Goal: Transaction & Acquisition: Purchase product/service

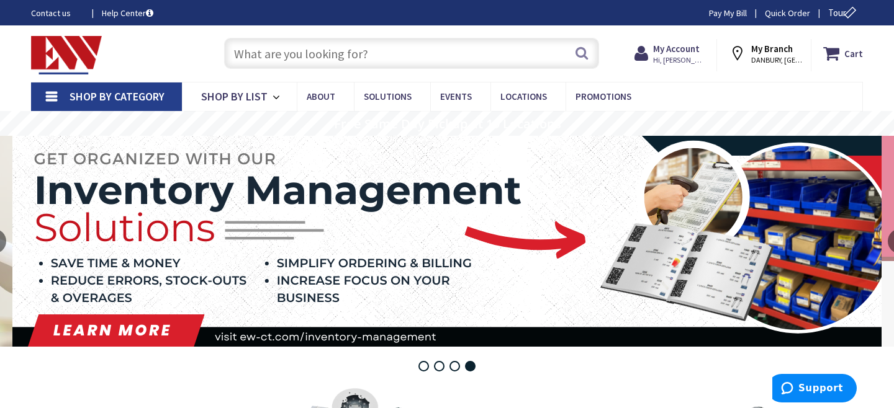
click at [447, 58] on input "text" at bounding box center [411, 53] width 375 height 31
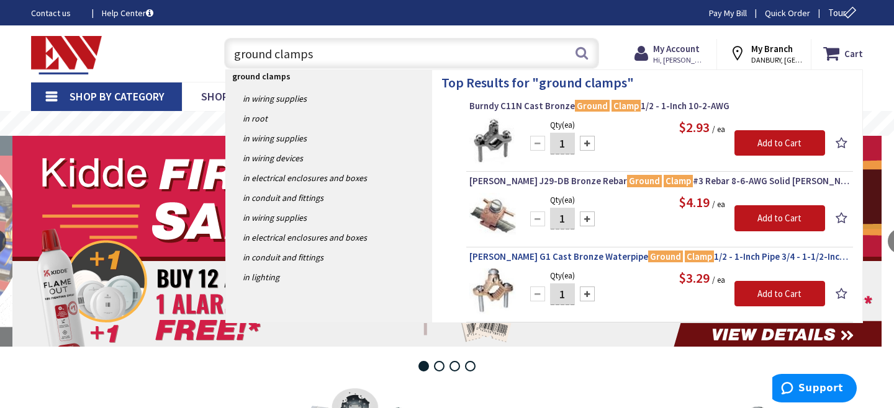
type input "ground clamps"
click at [590, 254] on span "Greaves G1 Cast Bronze Waterpipe Ground Clamp 1/2 - 1-Inch Pipe 3/4 - 1-1/2-Inc…" at bounding box center [659, 257] width 380 height 12
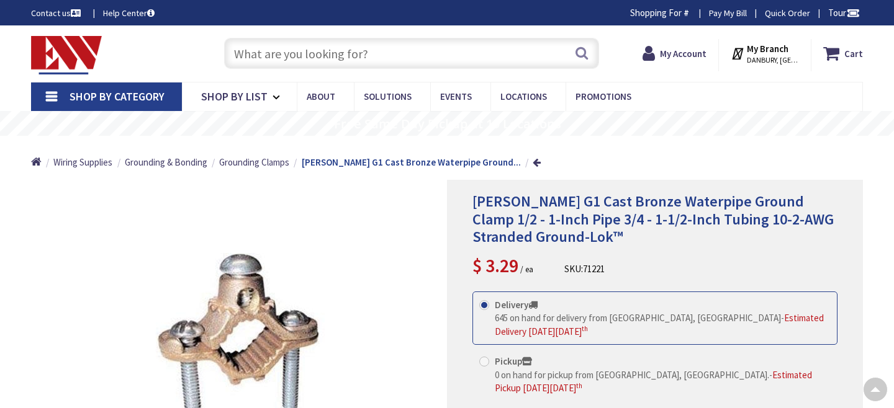
click at [511, 292] on div "Delivery 645 on hand for delivery from Middletown, CT - Estimated Delivery on F…" at bounding box center [654, 364] width 365 height 144
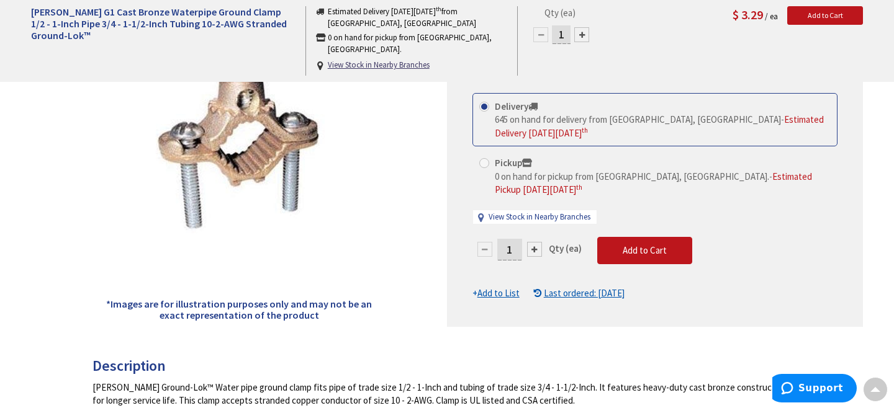
click at [512, 239] on input "1" at bounding box center [509, 250] width 25 height 22
type input "12"
click at [636, 232] on form "This product is Discontinued Delivery 645 on hand for delivery from Middletown,…" at bounding box center [654, 196] width 365 height 207
click at [636, 244] on span "Add to Cart" at bounding box center [644, 250] width 44 height 12
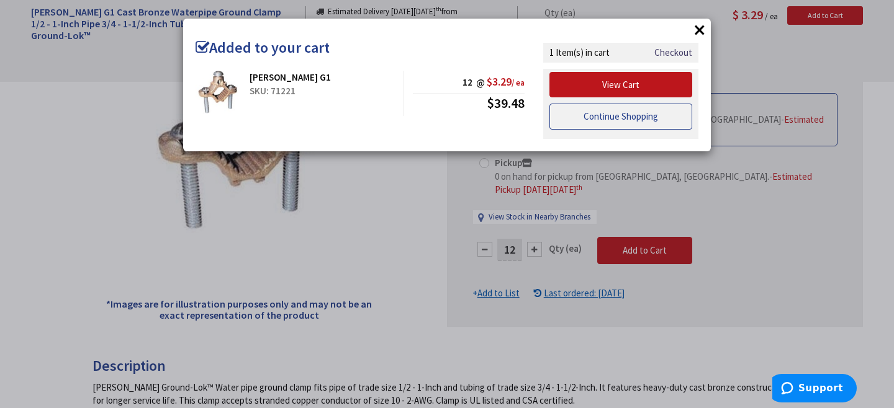
click at [663, 116] on link "Continue Shopping" at bounding box center [620, 117] width 143 height 26
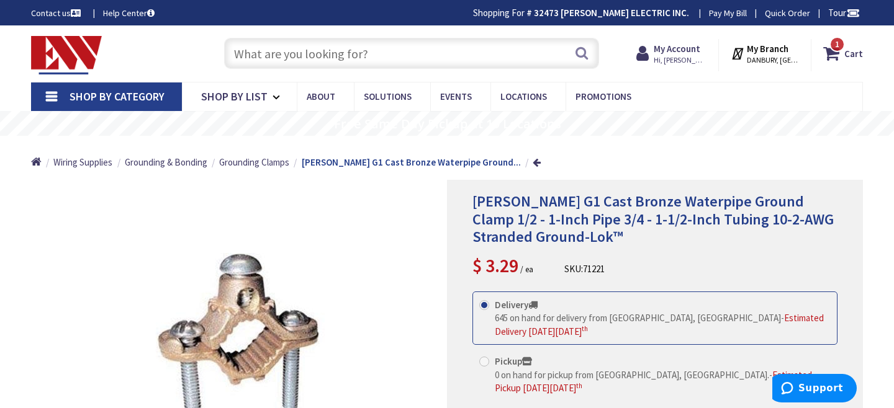
click at [443, 50] on input "text" at bounding box center [411, 53] width 375 height 31
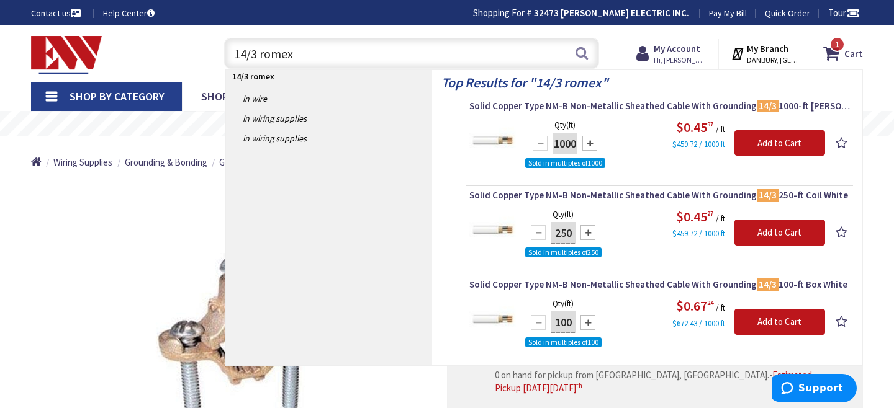
type input "14/3 romex"
click at [590, 229] on div at bounding box center [587, 232] width 15 height 15
type input "500"
click at [747, 229] on input "Add to Cart" at bounding box center [779, 233] width 91 height 26
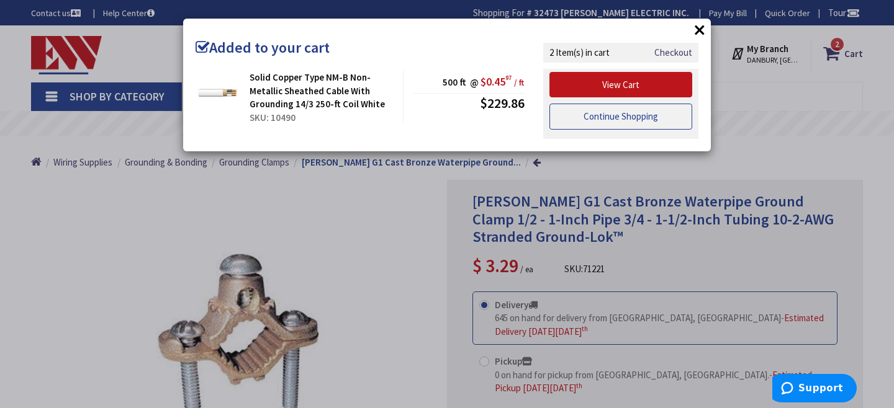
click at [672, 120] on link "Continue Shopping" at bounding box center [620, 117] width 143 height 26
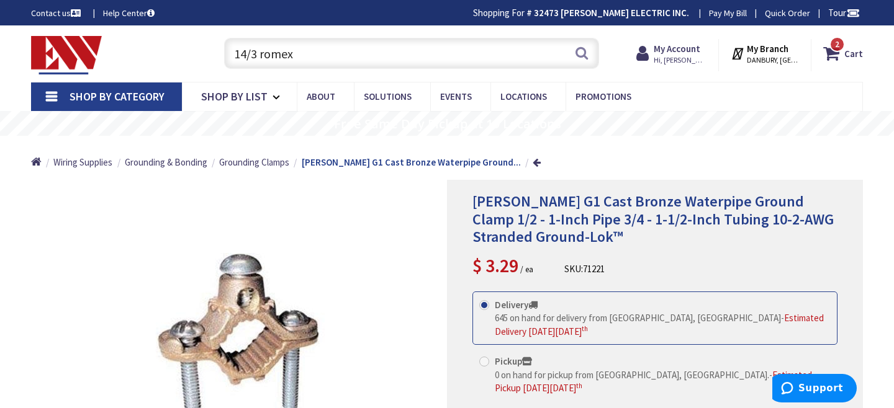
click at [294, 55] on input "14/3 romex" at bounding box center [411, 53] width 375 height 31
type input "1"
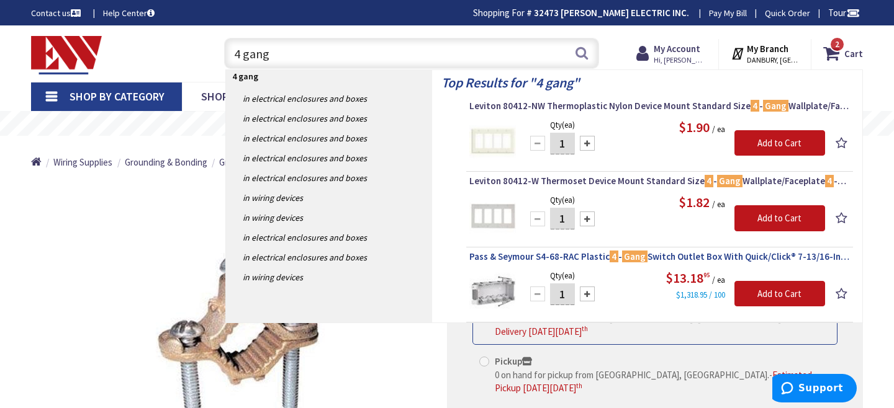
type input "4 gang"
click at [558, 256] on span "Pass & Seymour S4-68-RAC Plastic 4 - Gang Switch Outlet Box With Quick/Click® 7…" at bounding box center [659, 257] width 380 height 12
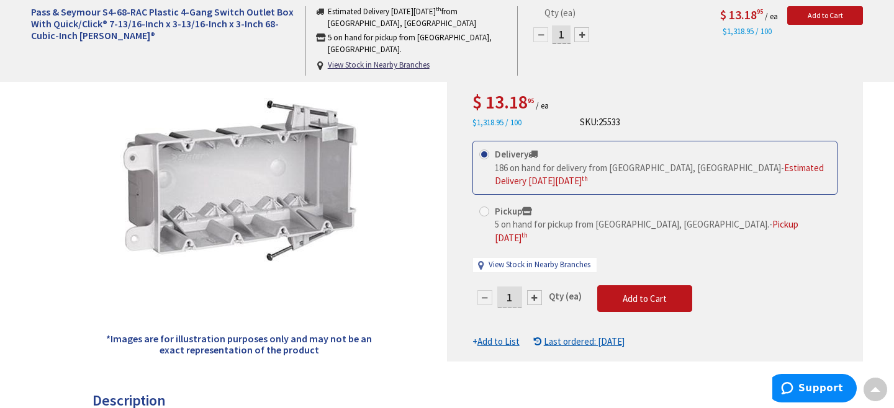
scroll to position [199, 0]
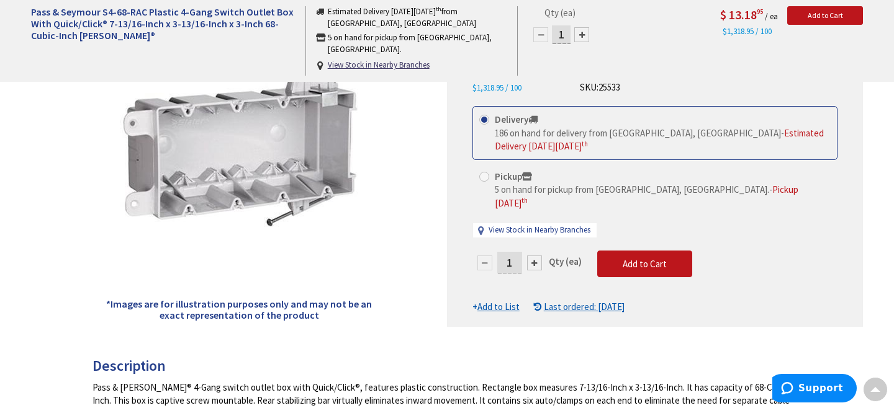
click at [515, 252] on input "1" at bounding box center [509, 263] width 25 height 22
type input "8"
type input "6"
click at [647, 244] on form "This product is Discontinued Delivery 186 on hand for delivery from Middletown,…" at bounding box center [654, 209] width 365 height 207
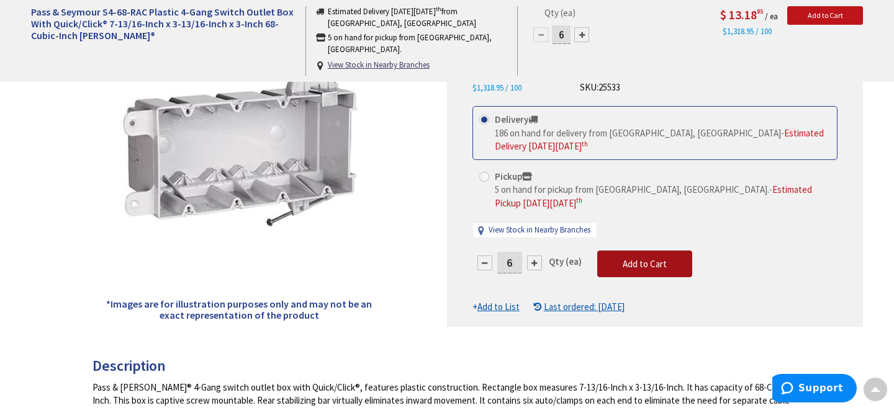
click at [647, 258] on span "Add to Cart" at bounding box center [644, 264] width 44 height 12
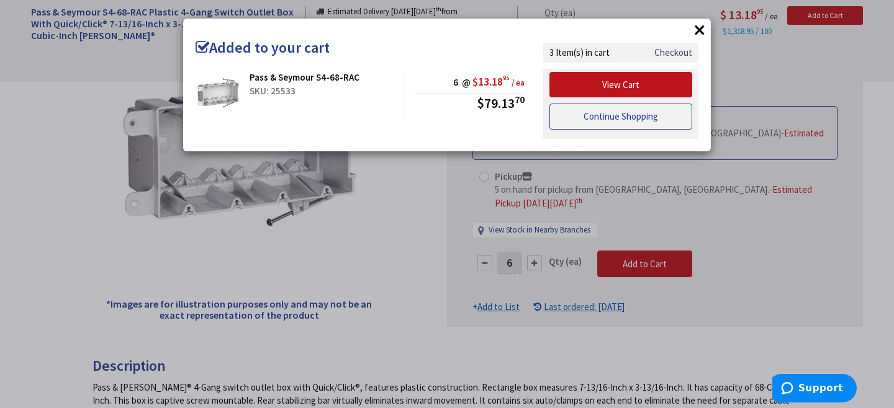
click at [653, 118] on link "Continue Shopping" at bounding box center [620, 117] width 143 height 26
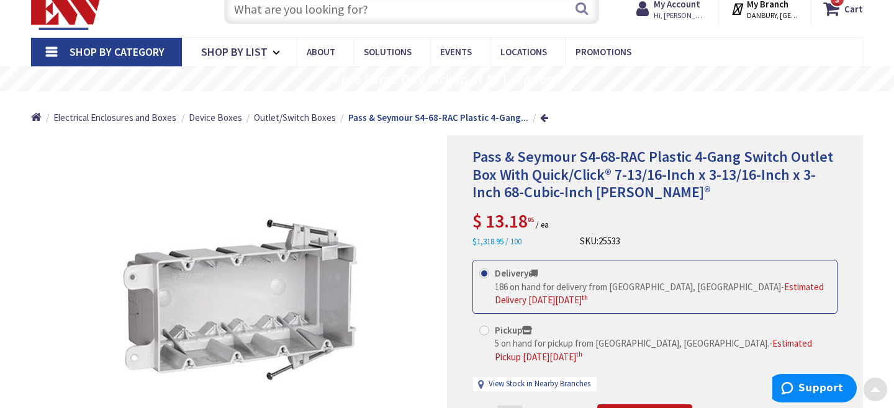
scroll to position [0, 0]
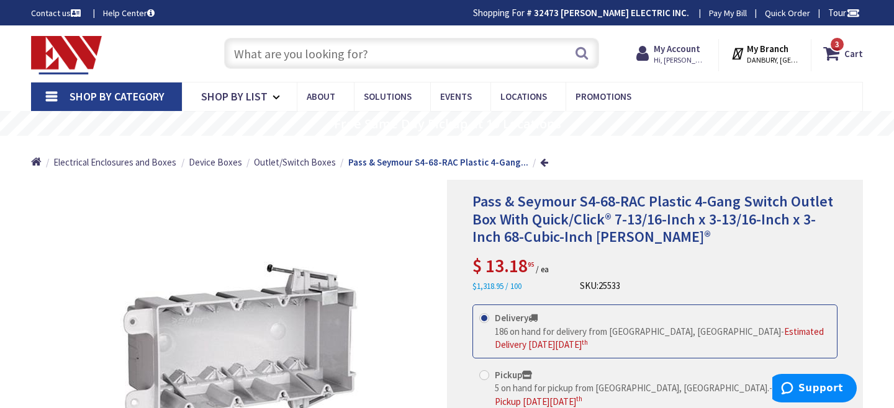
click at [508, 55] on input "text" at bounding box center [411, 53] width 375 height 31
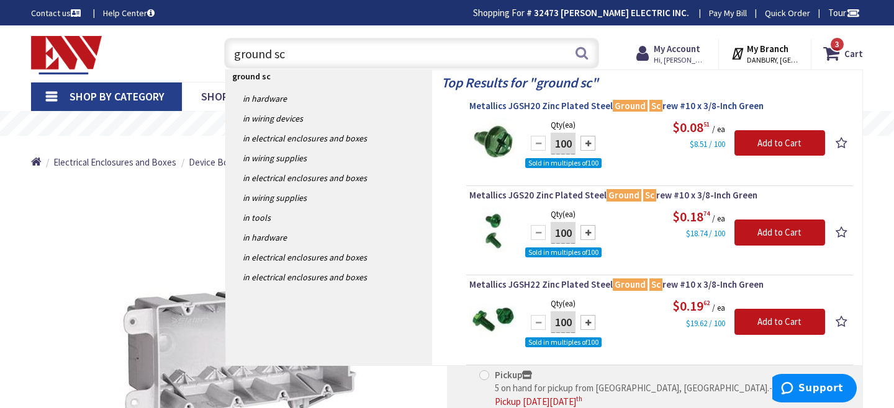
type input "ground sc"
click at [603, 108] on span "Metallics JGSH20 Zinc Plated Steel Ground Sc rew #10 x 3/8-Inch Green" at bounding box center [659, 106] width 380 height 12
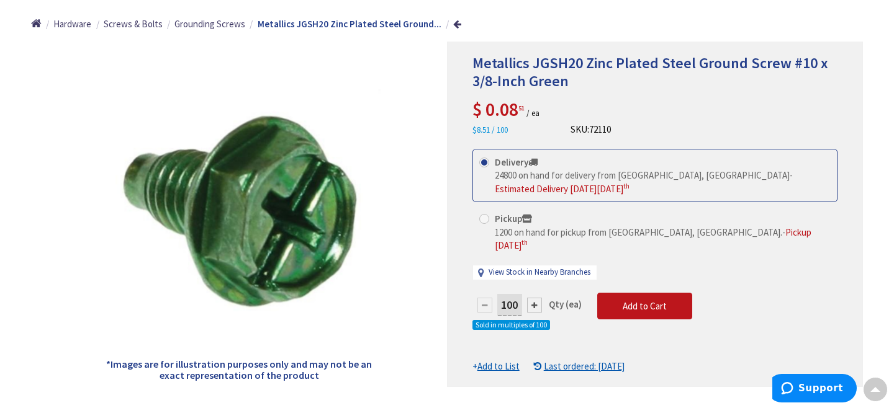
scroll to position [149, 0]
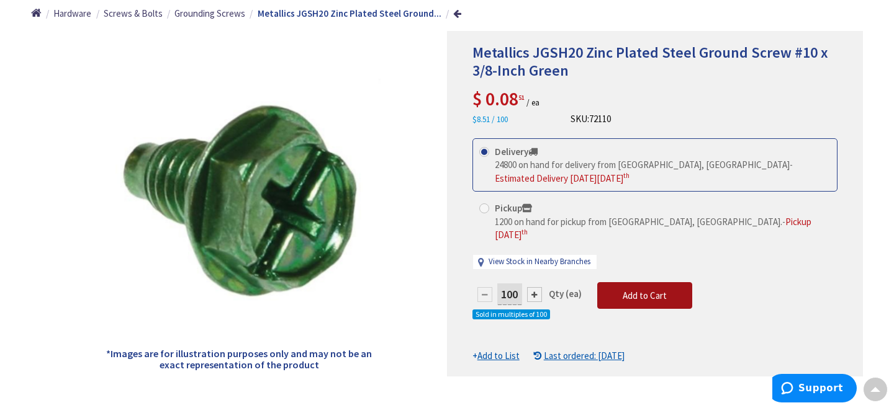
click at [642, 290] on span "Add to Cart" at bounding box center [644, 296] width 44 height 12
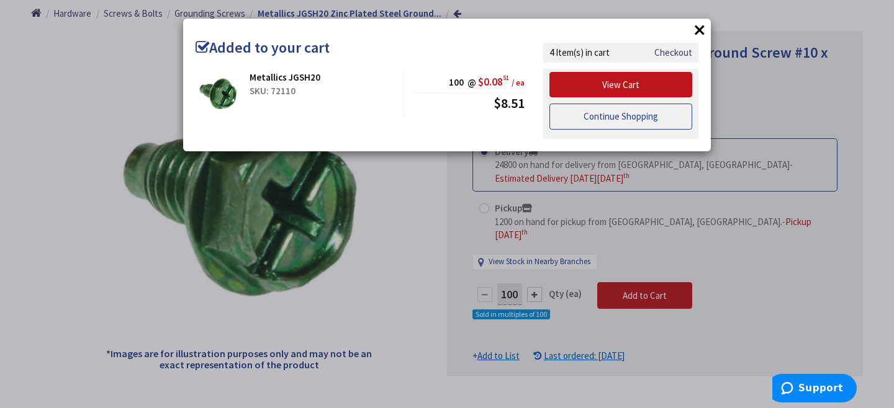
click at [635, 113] on link "Continue Shopping" at bounding box center [620, 117] width 143 height 26
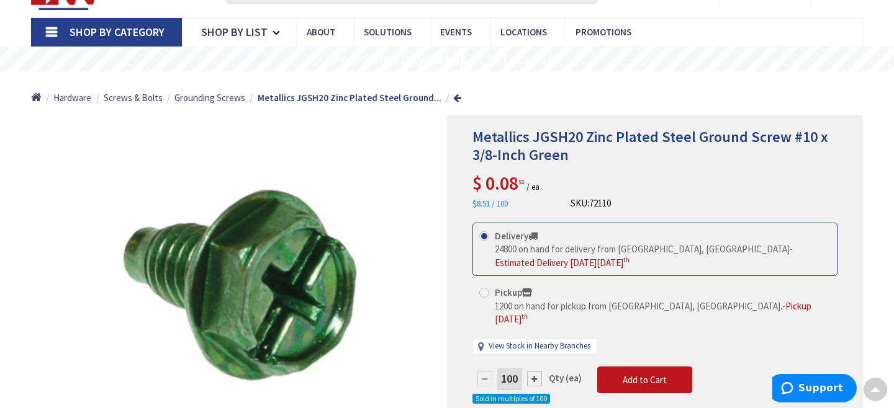
scroll to position [0, 0]
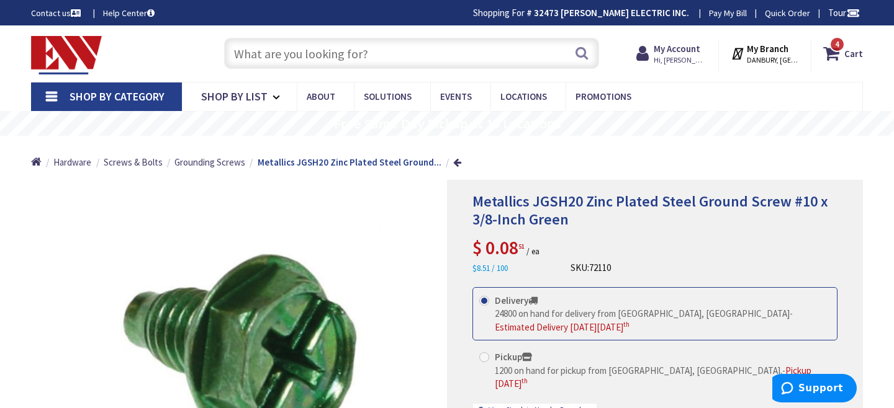
click at [500, 55] on input "text" at bounding box center [411, 53] width 375 height 31
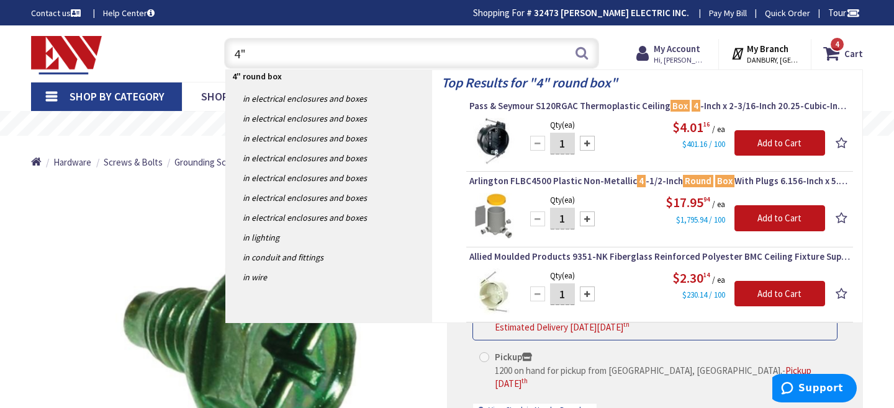
type input "4"
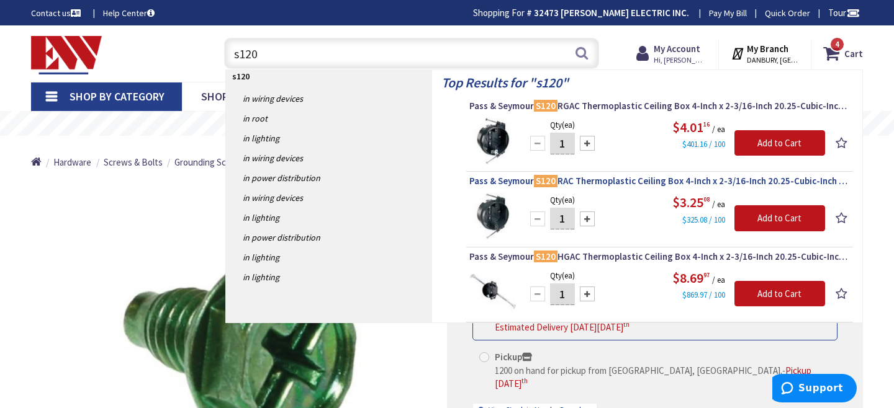
type input "s120"
click at [608, 184] on span "Pass & Seymour S120 RAC Thermoplastic Ceiling Box 4-Inch x 2-3/16-Inch 20.25-Cu…" at bounding box center [659, 181] width 380 height 12
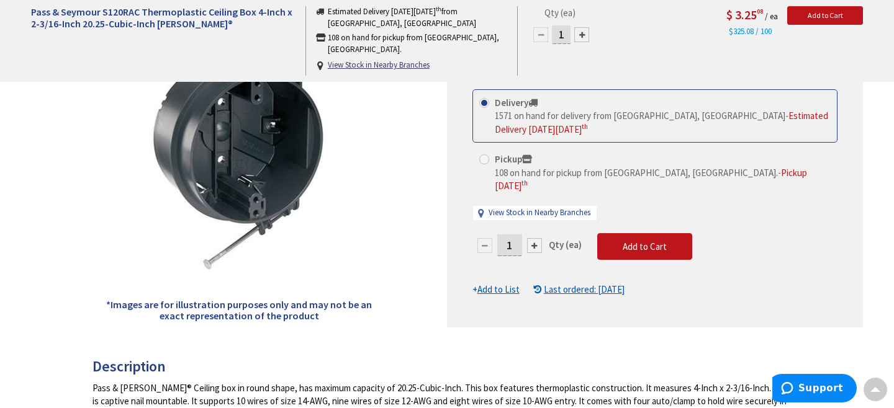
scroll to position [199, 0]
click at [521, 234] on input "1" at bounding box center [509, 245] width 25 height 22
type input "12"
click at [645, 231] on form "This product is Discontinued Delivery 1571 on hand for delivery from [GEOGRAPHI…" at bounding box center [654, 192] width 365 height 207
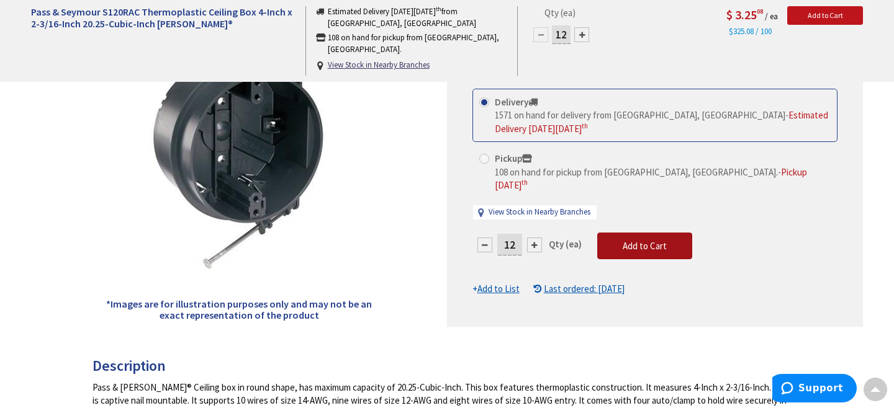
click at [645, 240] on span "Add to Cart" at bounding box center [644, 246] width 44 height 12
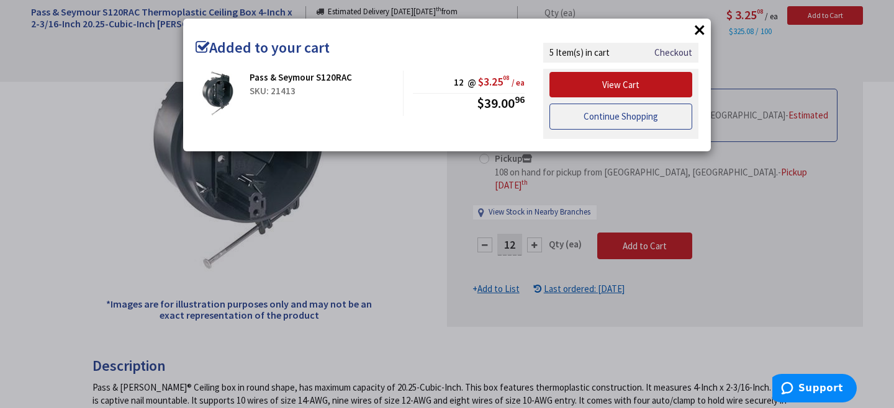
click at [647, 115] on link "Continue Shopping" at bounding box center [620, 117] width 143 height 26
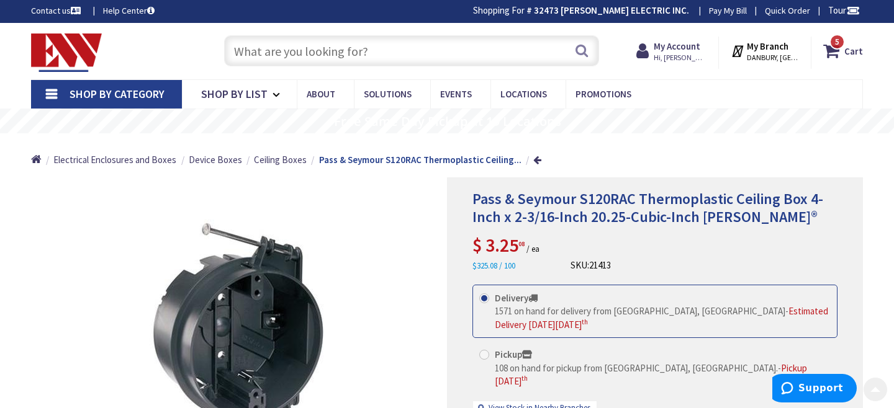
scroll to position [0, 0]
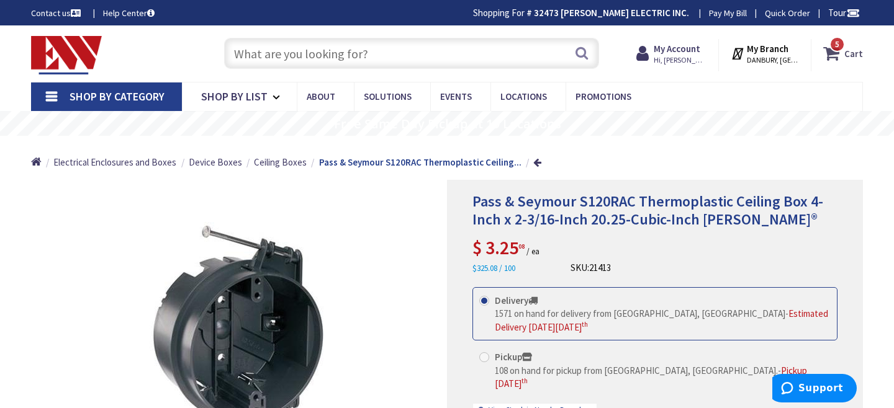
click at [843, 43] on span "5 5 items" at bounding box center [837, 45] width 16 height 16
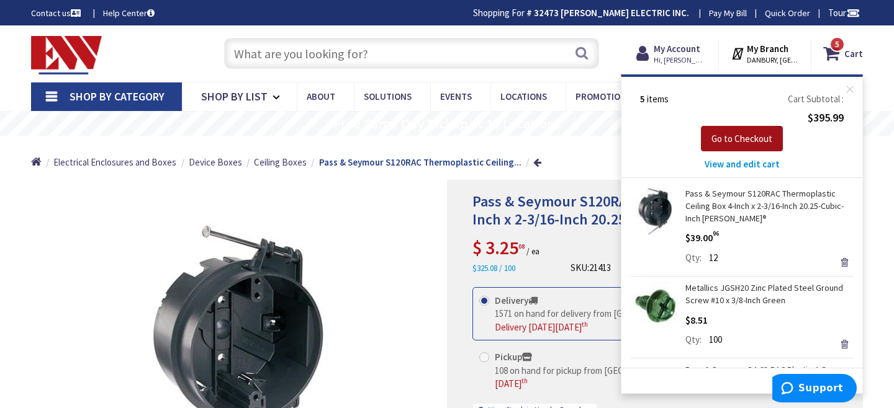
click at [738, 135] on span "Go to Checkout" at bounding box center [741, 139] width 61 height 12
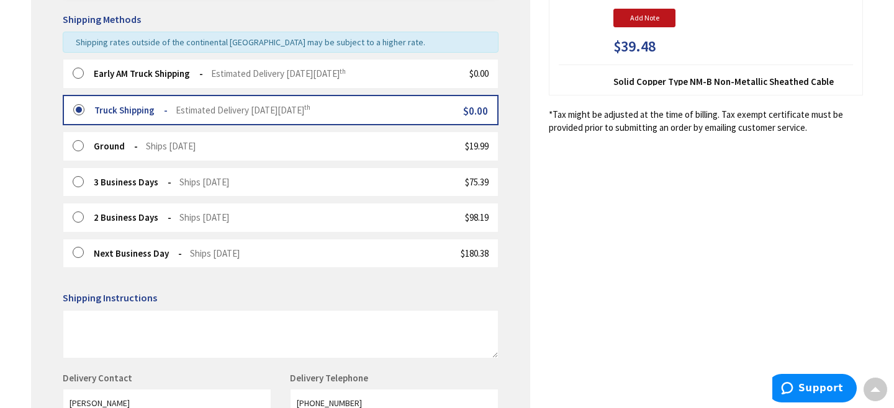
scroll to position [306, 0]
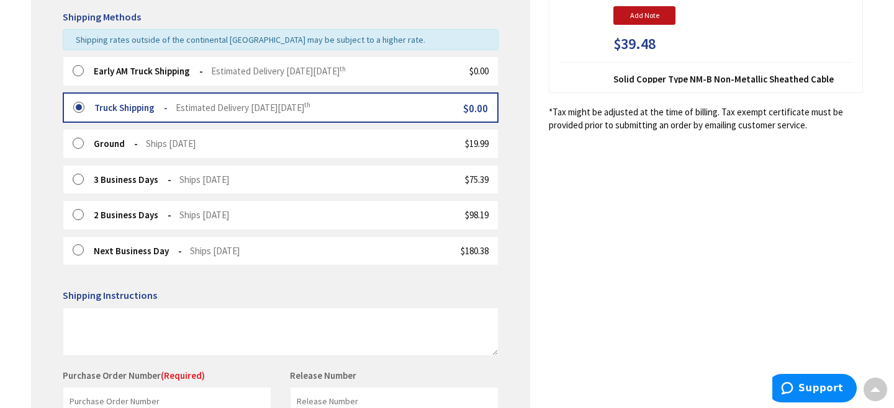
click at [79, 71] on label at bounding box center [82, 71] width 19 height 12
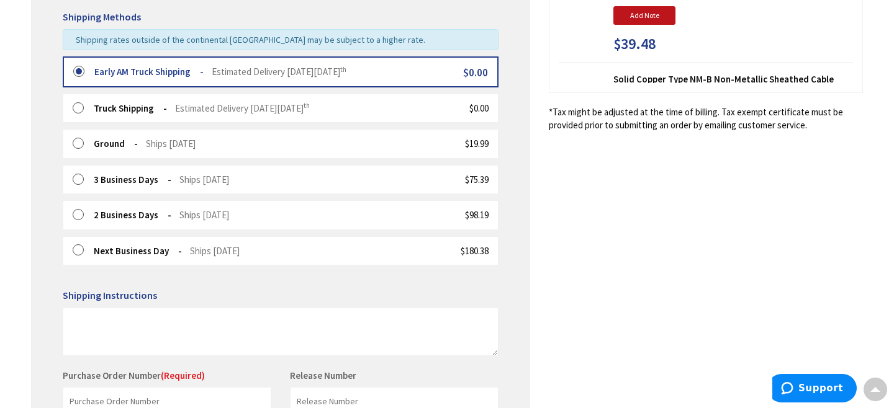
click at [572, 178] on div "Shipping Review & Payment Estimated Total $395.99 5 Some items on your order ar…" at bounding box center [447, 165] width 832 height 812
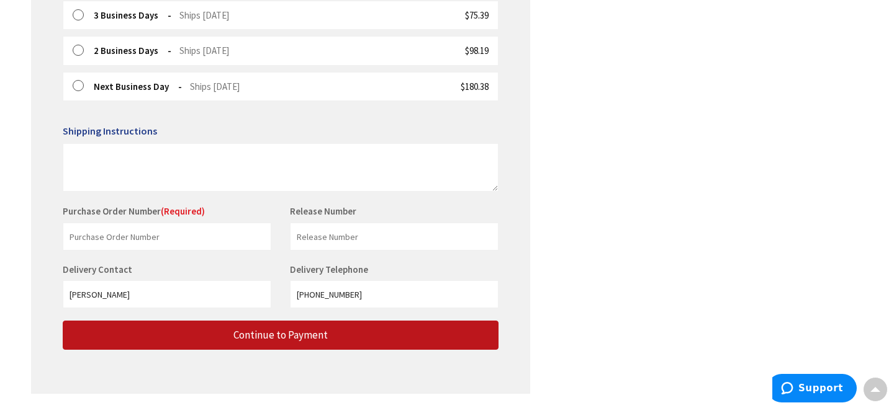
scroll to position [480, 0]
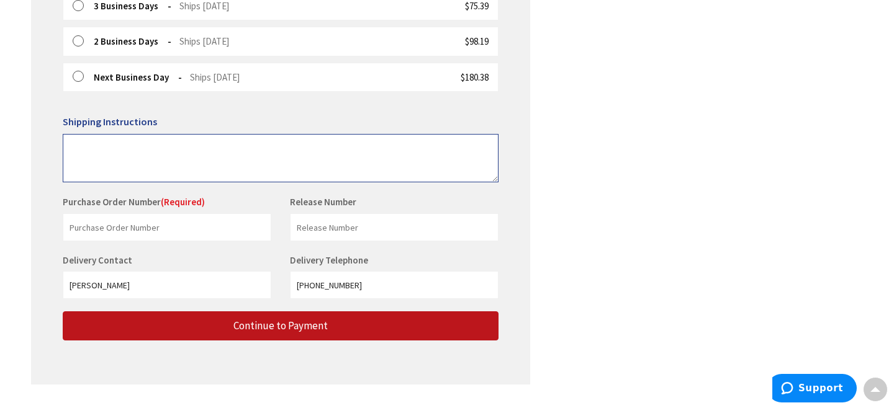
click at [103, 137] on textarea at bounding box center [281, 158] width 436 height 48
type textarea "Leave material by 2 car garage"
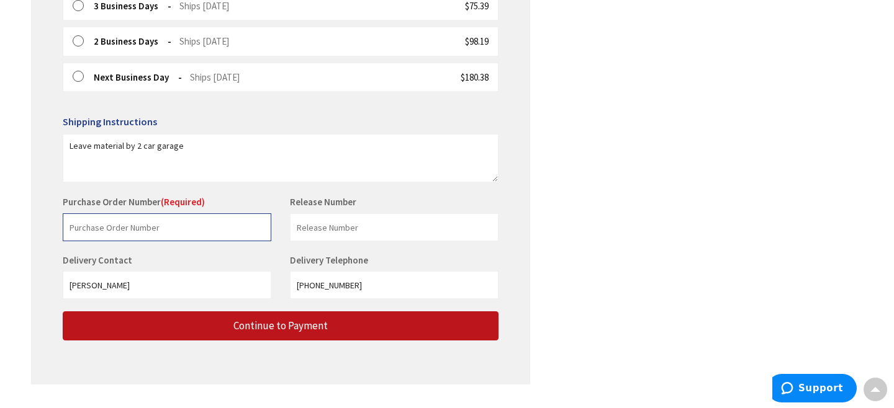
click at [98, 225] on input "text" at bounding box center [167, 227] width 209 height 28
type input "stock"
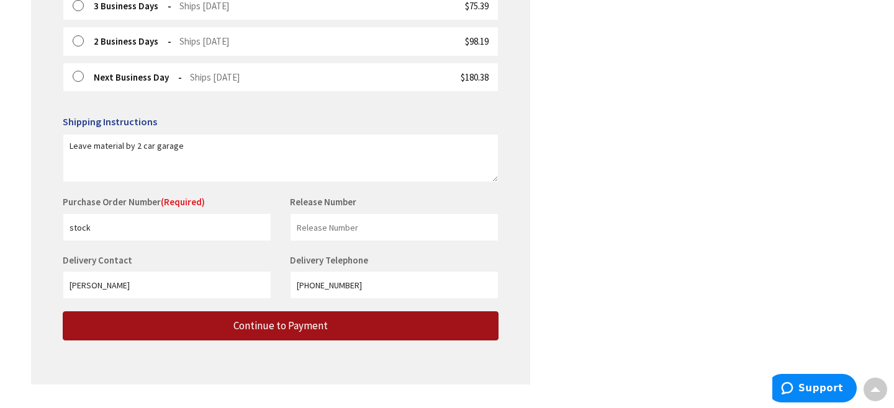
click at [170, 327] on button "Continue to Payment" at bounding box center [281, 326] width 436 height 29
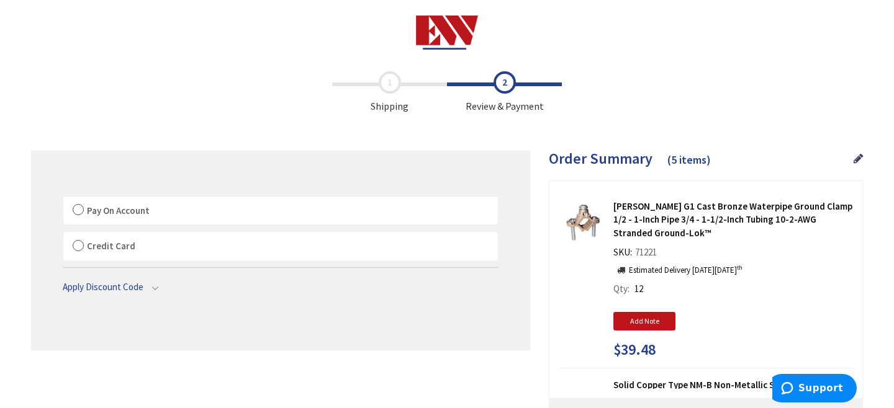
click at [74, 209] on label "Pay On Account" at bounding box center [280, 211] width 434 height 29
click at [63, 199] on input "Pay On Account" at bounding box center [63, 199] width 0 height 0
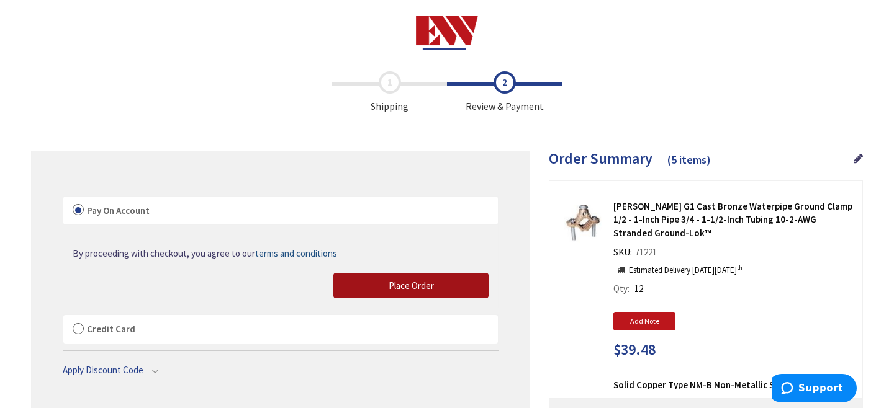
click at [387, 289] on button "Place Order" at bounding box center [410, 286] width 155 height 26
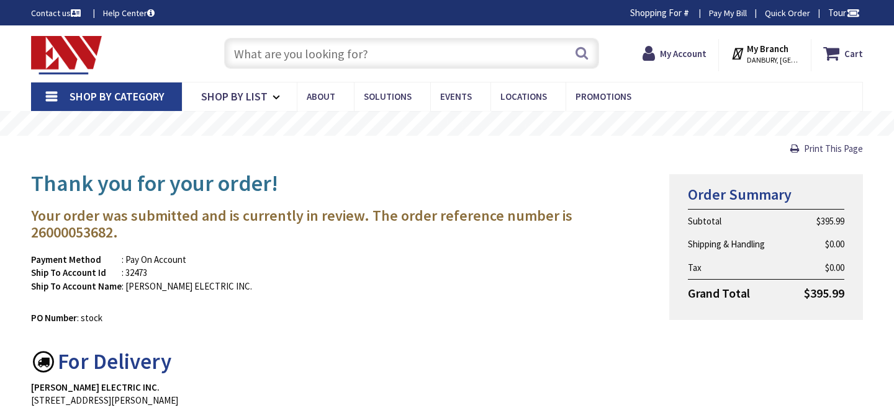
click at [285, 53] on input "text" at bounding box center [411, 53] width 375 height 31
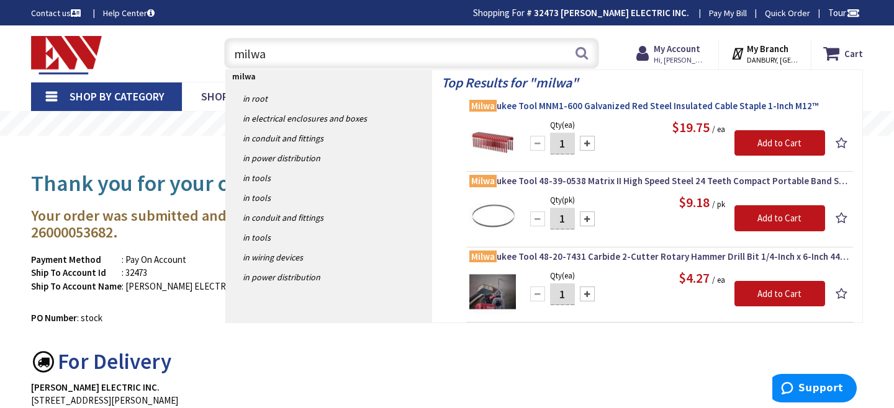
type input "milwa"
click at [562, 104] on span "Milwa ukee Tool MNM1-600 Galvanized Red Steel Insulated Cable Staple 1-Inch M12™" at bounding box center [659, 106] width 380 height 12
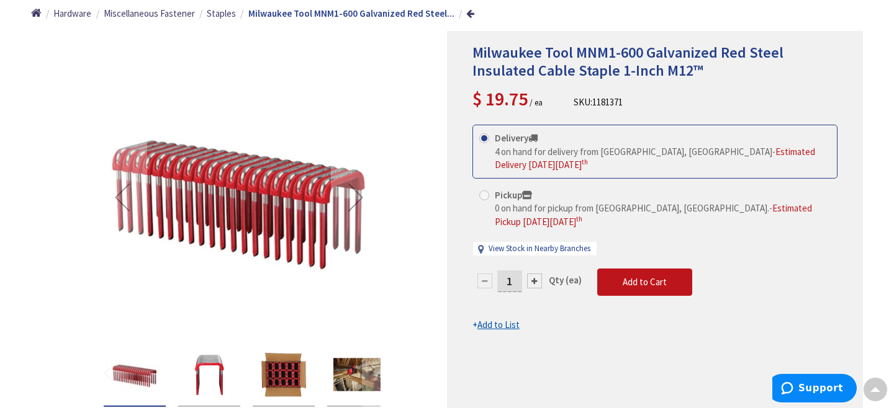
scroll to position [174, 0]
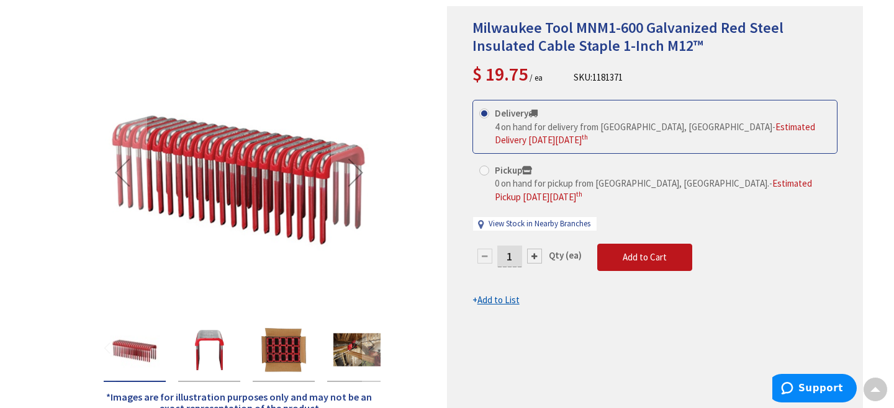
click at [536, 249] on div at bounding box center [534, 256] width 15 height 15
type input "2"
click at [656, 251] on span "Add to Cart" at bounding box center [644, 257] width 44 height 12
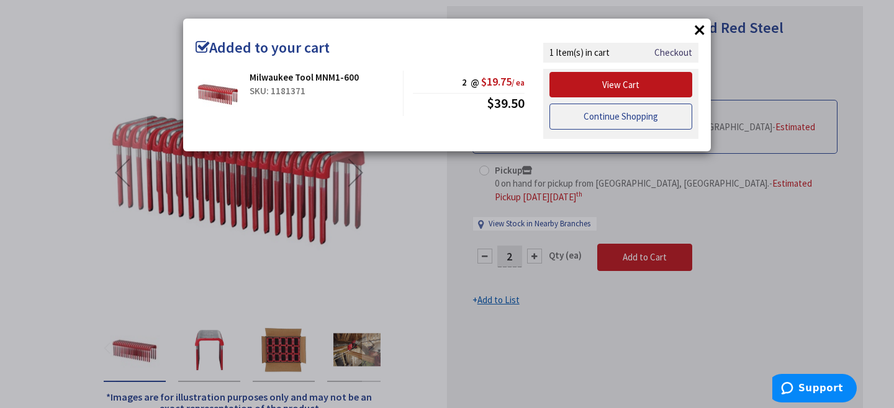
click at [670, 114] on link "Continue Shopping" at bounding box center [620, 117] width 143 height 26
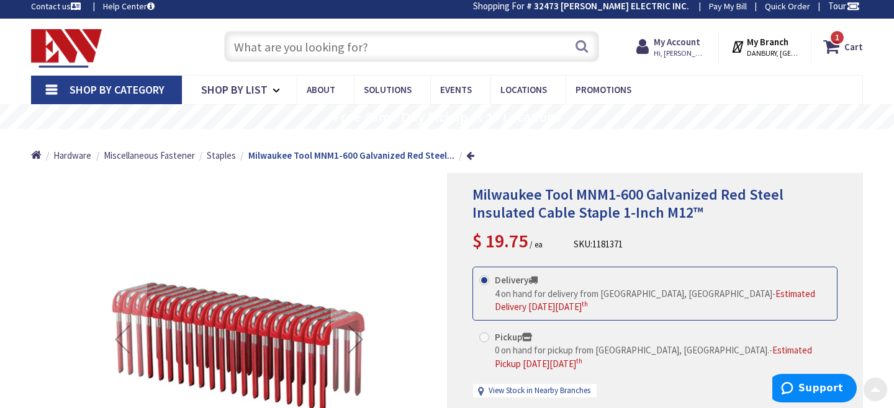
scroll to position [0, 0]
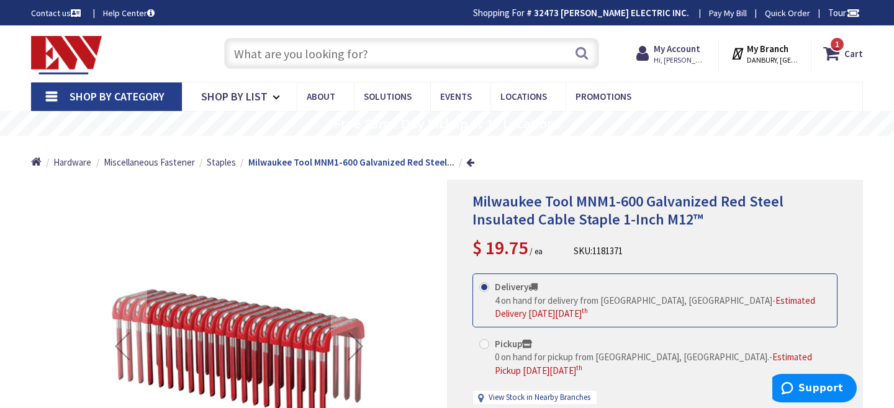
click at [464, 56] on input "text" at bounding box center [411, 53] width 375 height 31
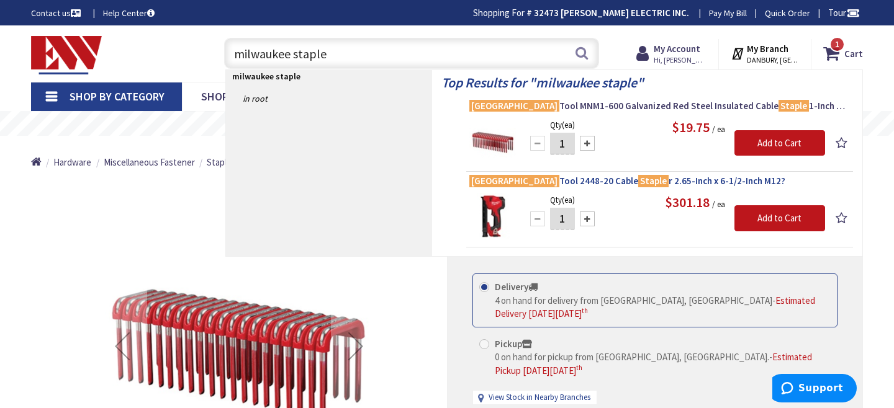
type input "milwaukee staple"
click at [590, 177] on span "Milwaukee Tool 2448-20 Cable Staple r 2.65-Inch x 6-1/2-Inch M12?" at bounding box center [659, 181] width 380 height 12
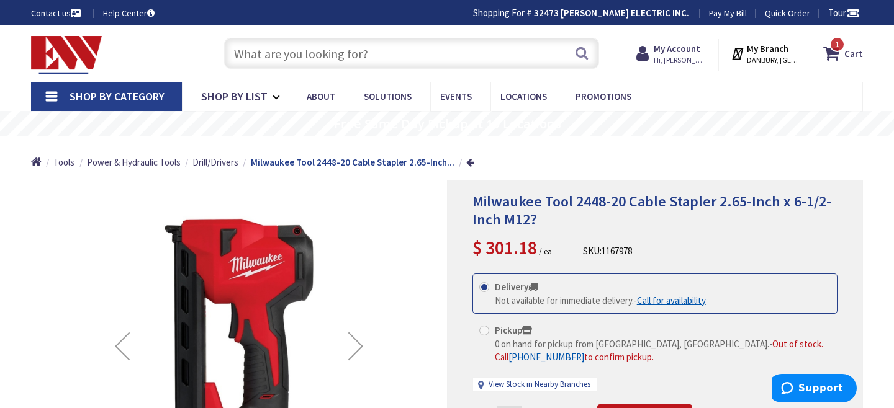
click at [111, 94] on span "Shop By Category" at bounding box center [117, 96] width 95 height 14
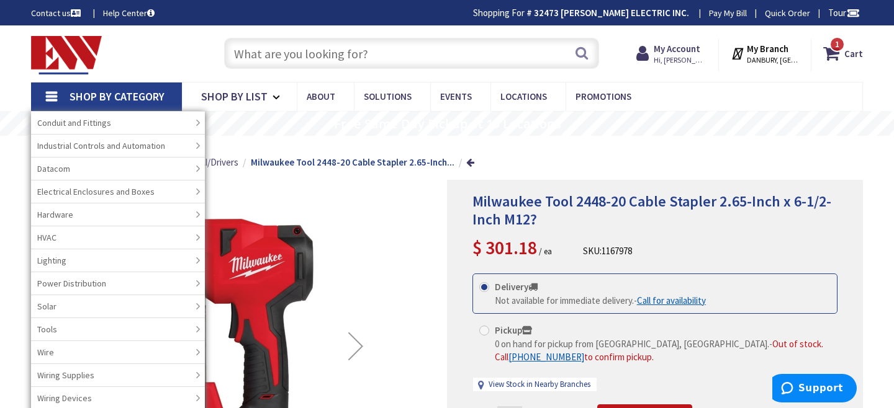
click at [193, 47] on div "Toggle Nav" at bounding box center [115, 54] width 187 height 42
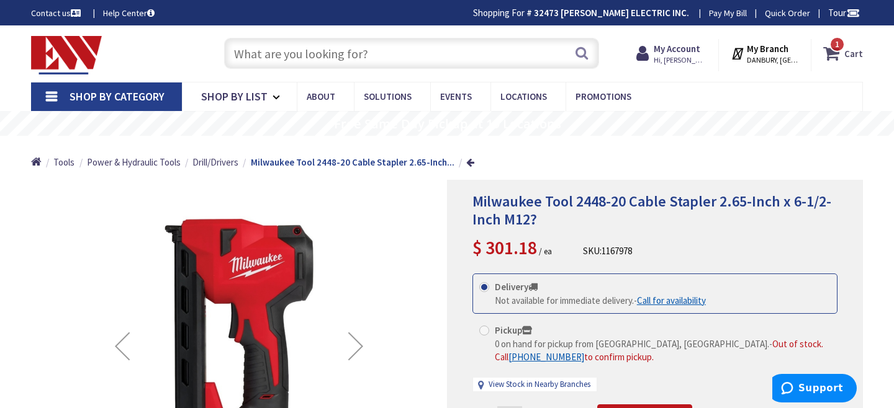
click at [842, 42] on span "1 1 items" at bounding box center [837, 45] width 16 height 16
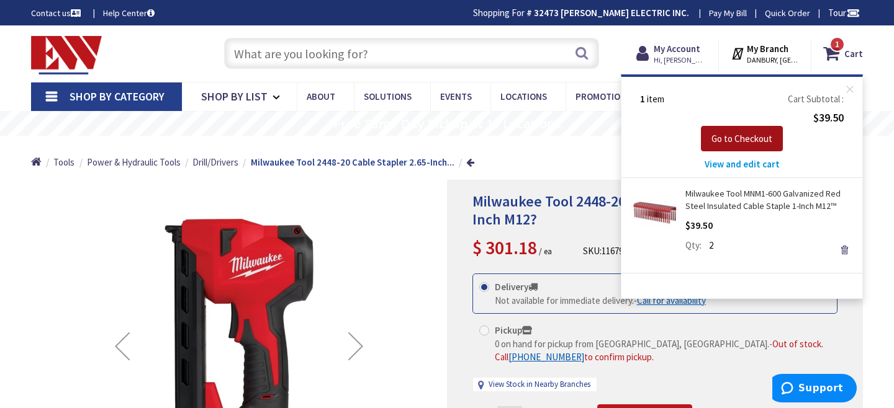
click at [748, 139] on span "Go to Checkout" at bounding box center [741, 139] width 61 height 12
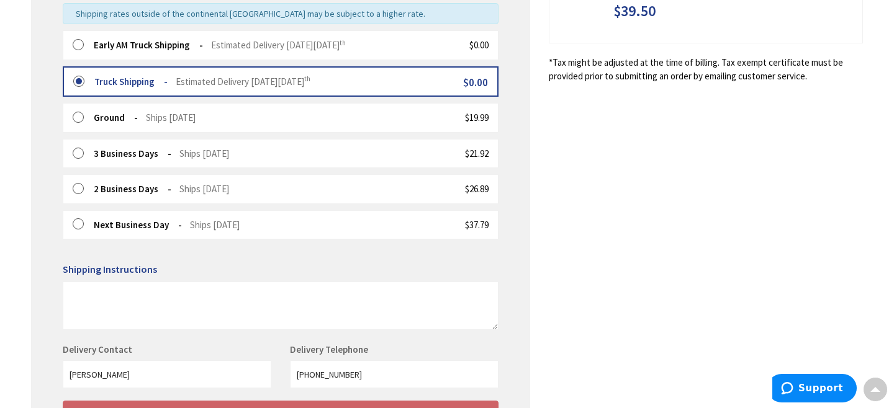
scroll to position [348, 0]
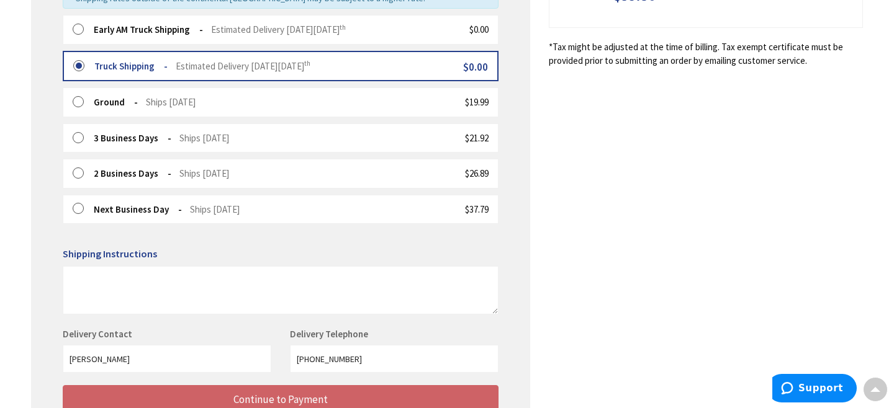
click at [78, 27] on label at bounding box center [82, 30] width 19 height 12
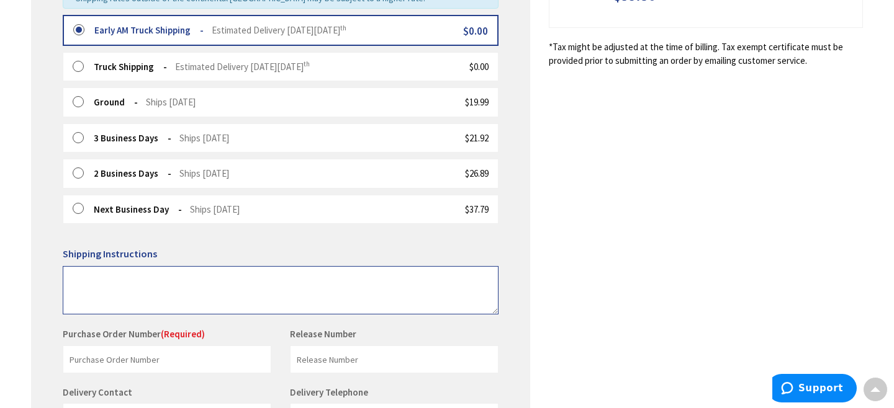
click at [79, 273] on textarea at bounding box center [281, 290] width 436 height 48
type textarea "Leave material by 2 car garage"
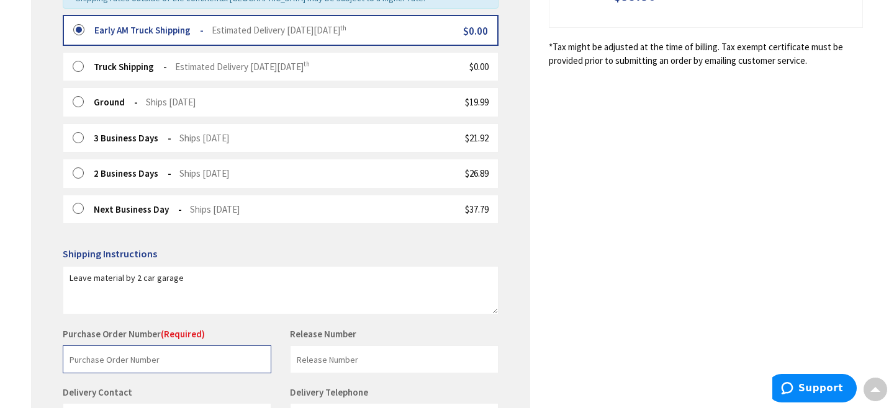
click at [86, 364] on input "text" at bounding box center [167, 360] width 209 height 28
type input "stock"
click at [524, 249] on div "Some items on your order are not available and will cause your order to be held…" at bounding box center [280, 160] width 499 height 714
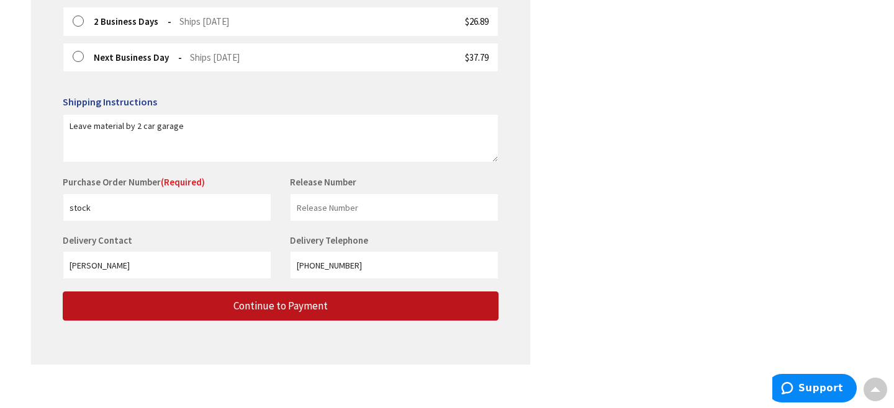
scroll to position [509, 0]
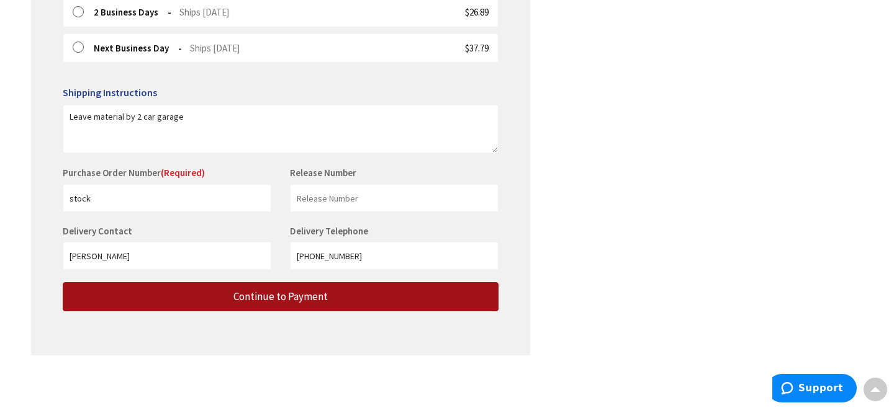
click at [441, 292] on button "Continue to Payment" at bounding box center [281, 296] width 436 height 29
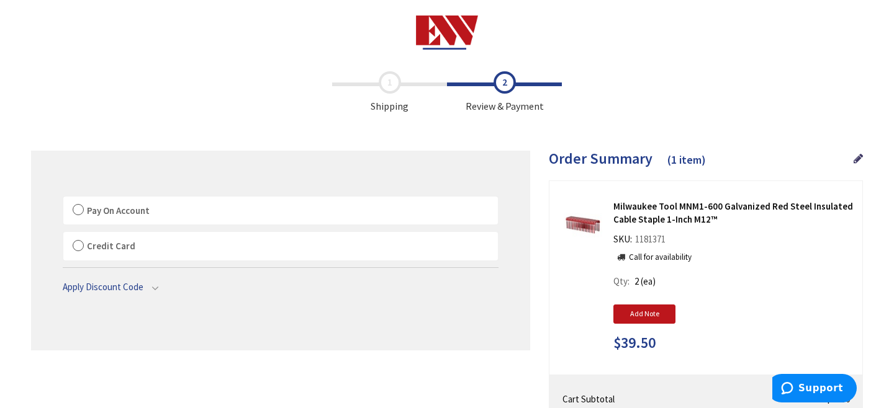
click at [81, 211] on label "Pay On Account" at bounding box center [280, 211] width 434 height 29
click at [63, 199] on input "Pay On Account" at bounding box center [63, 199] width 0 height 0
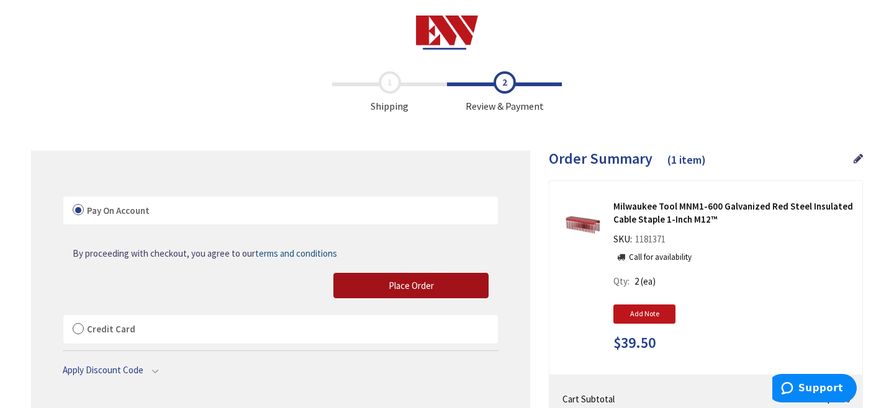
click at [401, 285] on span "Place Order" at bounding box center [410, 286] width 45 height 12
